Goal: Book appointment/travel/reservation

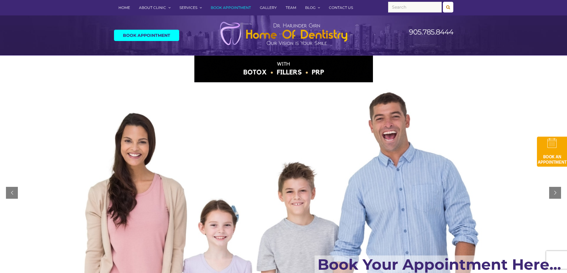
scroll to position [30, 0]
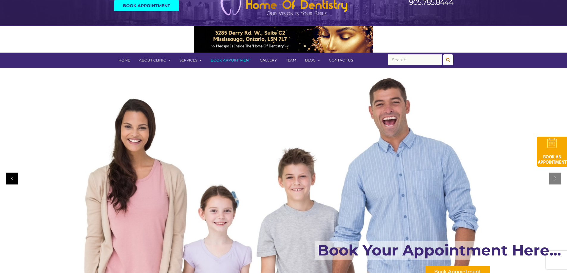
click at [9, 180] on div at bounding box center [12, 179] width 12 height 12
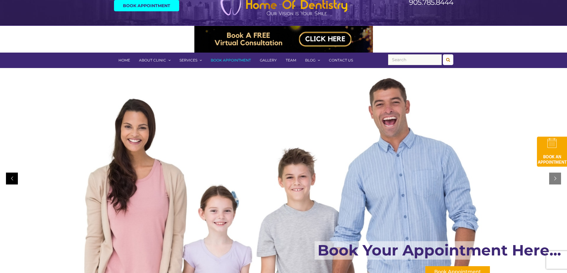
click at [9, 180] on div at bounding box center [12, 179] width 12 height 12
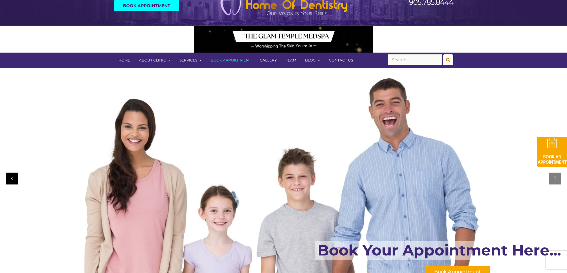
click at [9, 180] on div at bounding box center [12, 179] width 12 height 12
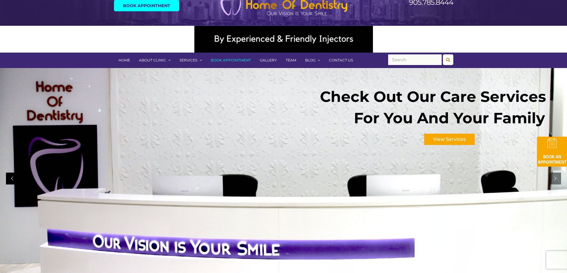
click at [10, 180] on div at bounding box center [12, 179] width 12 height 12
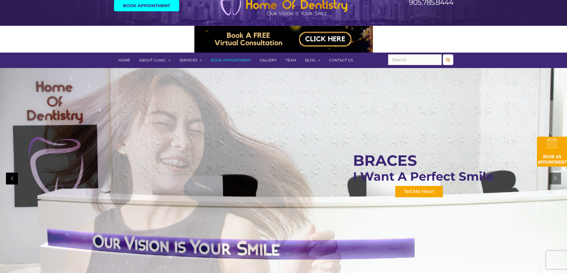
click at [10, 180] on div at bounding box center [12, 179] width 12 height 12
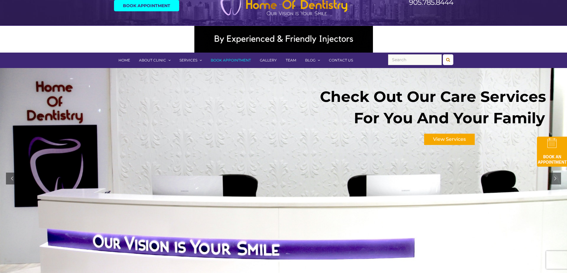
click at [234, 60] on link "Book Appointment" at bounding box center [230, 60] width 49 height 15
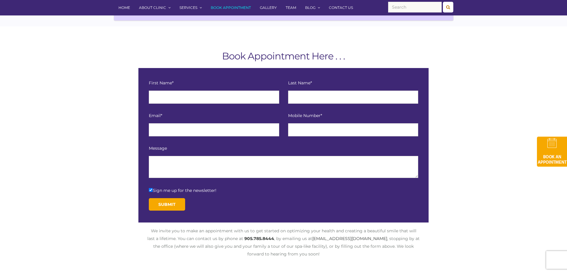
scroll to position [30, 0]
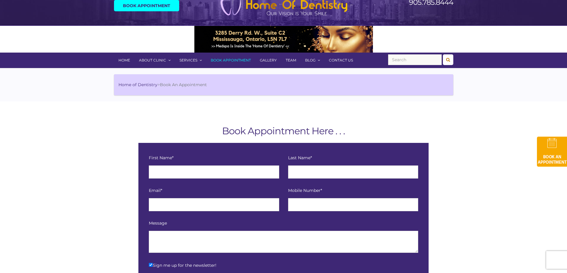
click at [120, 59] on link "Home" at bounding box center [124, 60] width 21 height 15
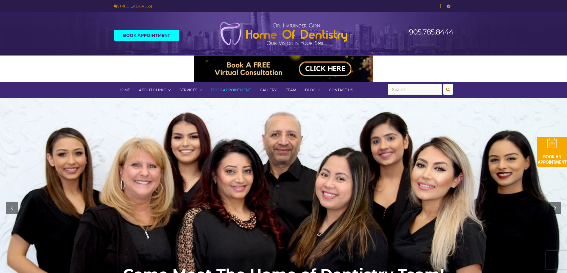
click at [340, 94] on link "Contact Us" at bounding box center [340, 89] width 33 height 15
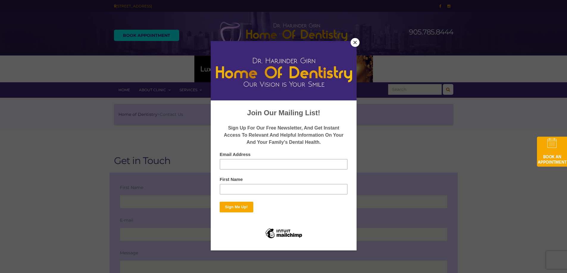
click at [355, 40] on button "Close" at bounding box center [354, 42] width 9 height 9
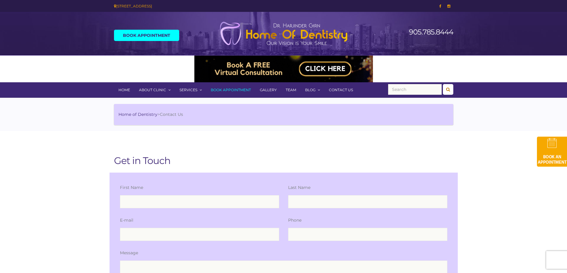
click at [230, 88] on link "Book Appointment" at bounding box center [230, 89] width 49 height 15
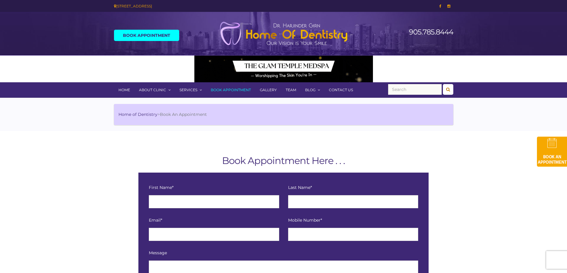
scroll to position [59, 0]
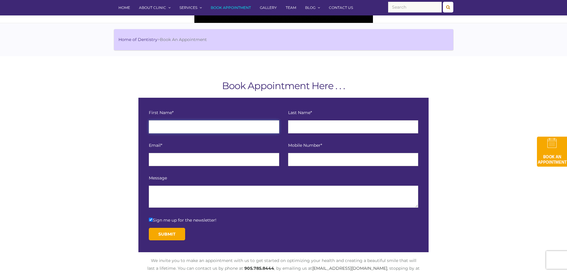
click at [234, 125] on input "text" at bounding box center [214, 126] width 130 height 13
type input "[PERSON_NAME]"
type input "Manohar"
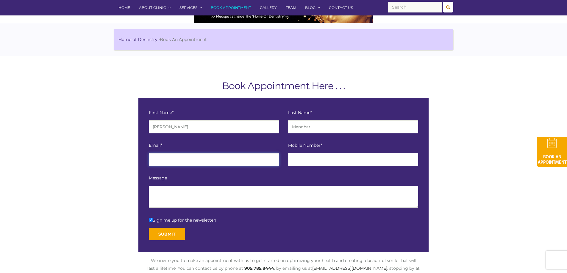
type input "marlan.manohar@gmail.com"
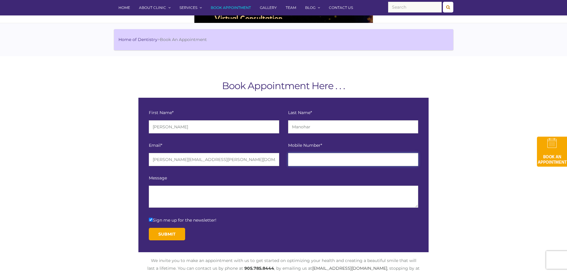
type input "6477731292"
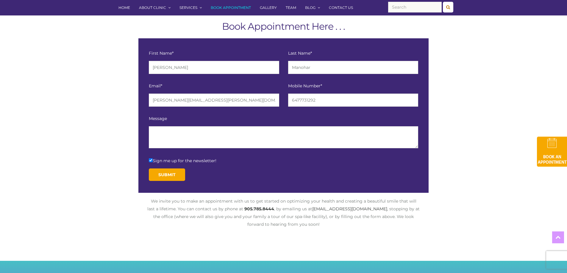
click at [161, 162] on span "Sign me up for the newsletter!" at bounding box center [185, 160] width 64 height 5
click at [153, 162] on input "Sign me up for the newsletter!" at bounding box center [151, 161] width 4 height 4
checkbox input "false"
click at [200, 138] on textarea at bounding box center [283, 137] width 269 height 22
click at [153, 132] on textarea "Preferably" at bounding box center [283, 137] width 269 height 22
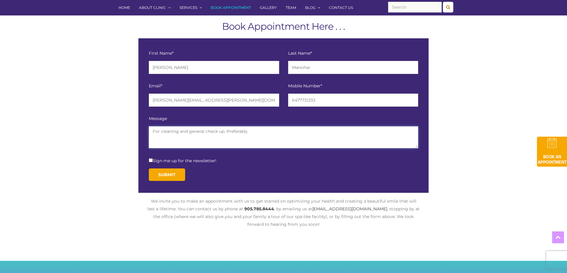
click at [262, 134] on textarea "For cleaning and general check up. Preferably" at bounding box center [283, 137] width 269 height 22
click at [252, 131] on textarea "For cleaning and general check up. Preferably October 7th" at bounding box center [283, 137] width 269 height 22
click at [278, 133] on textarea "For cleaning and general check up. Preferably October 7th" at bounding box center [283, 137] width 269 height 22
type textarea "For cleaning and general check up. Preferably October 7th in the morning."
click at [177, 175] on input "Submit" at bounding box center [167, 175] width 36 height 12
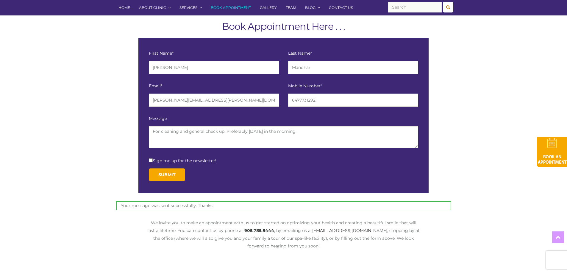
click at [543, 159] on img at bounding box center [552, 152] width 30 height 30
